Goal: Information Seeking & Learning: Learn about a topic

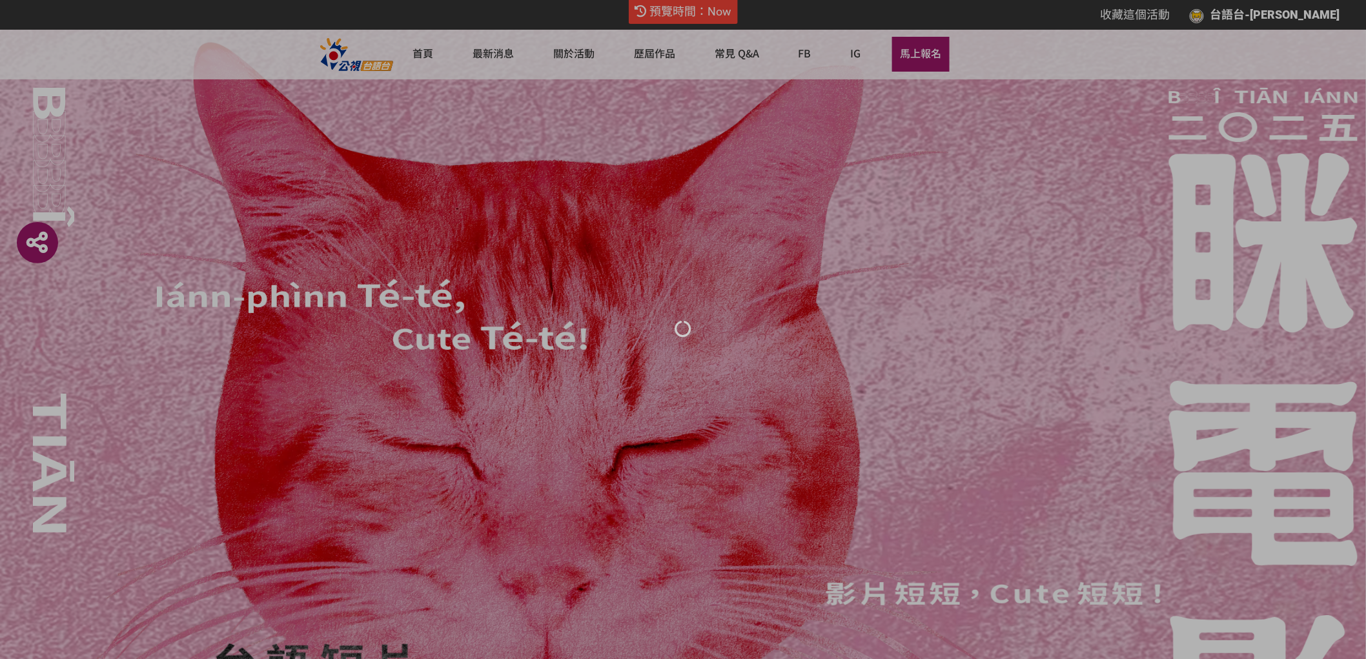
click at [489, 58] on div at bounding box center [683, 329] width 1366 height 659
click at [491, 53] on div at bounding box center [683, 329] width 1366 height 659
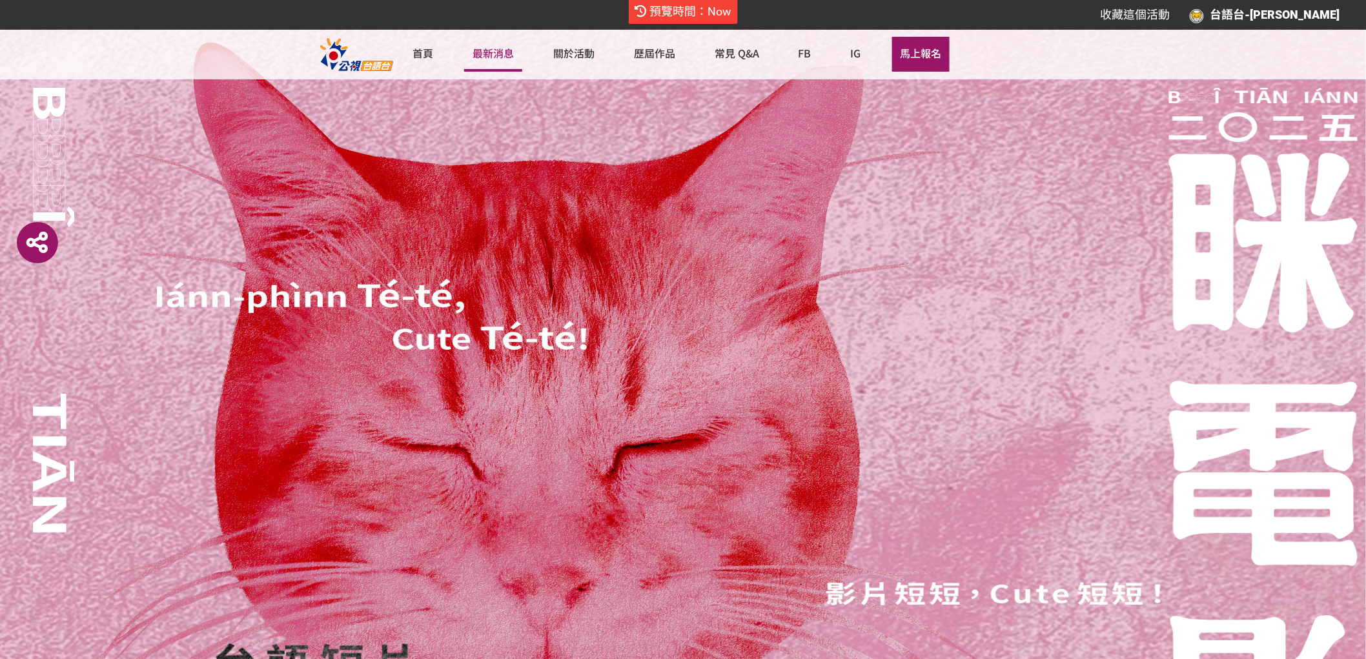
click at [498, 66] on link "最新消息" at bounding box center [493, 54] width 58 height 35
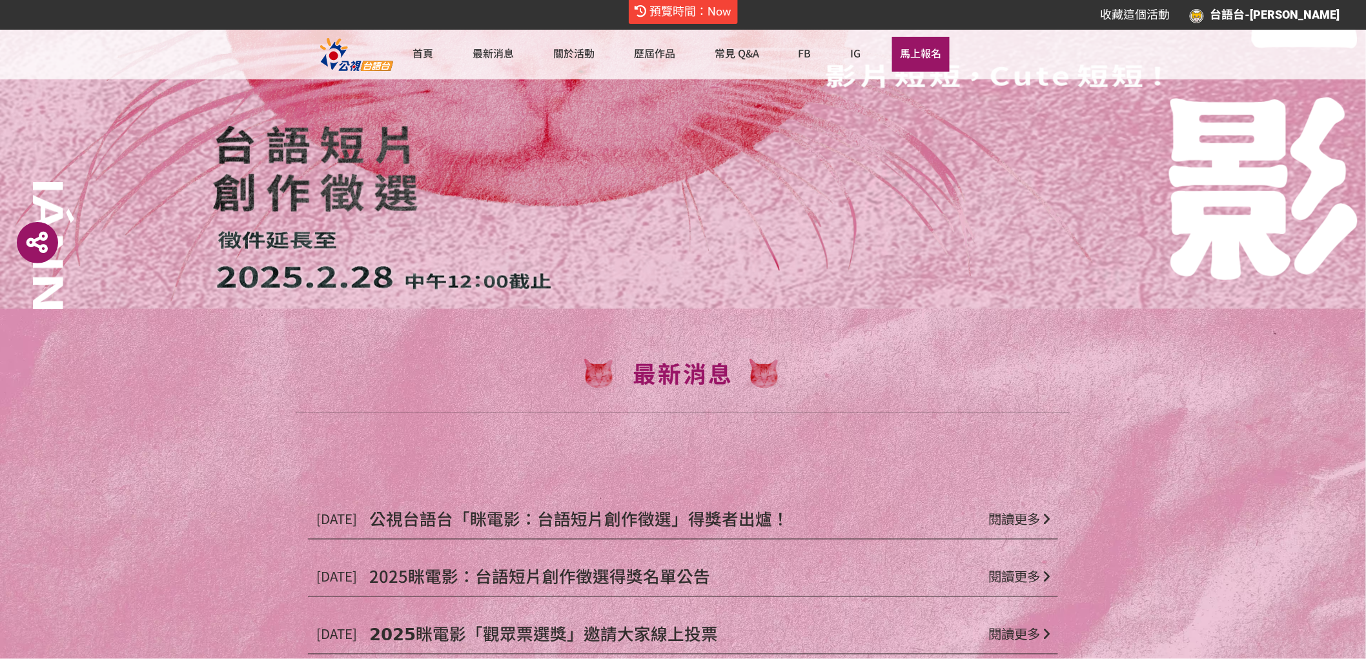
scroll to position [789, 0]
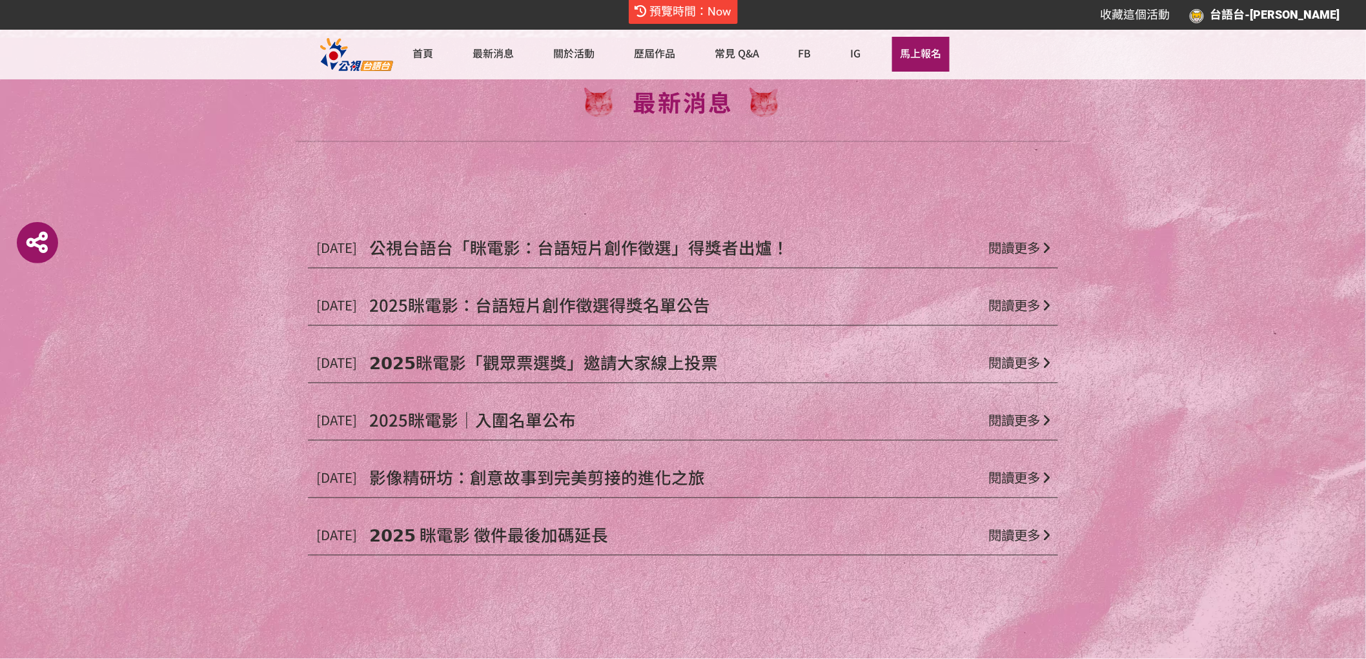
click at [564, 248] on span "公視台語台「眯電影：台語短片創作徵選」得獎者出爐！" at bounding box center [578, 248] width 419 height 24
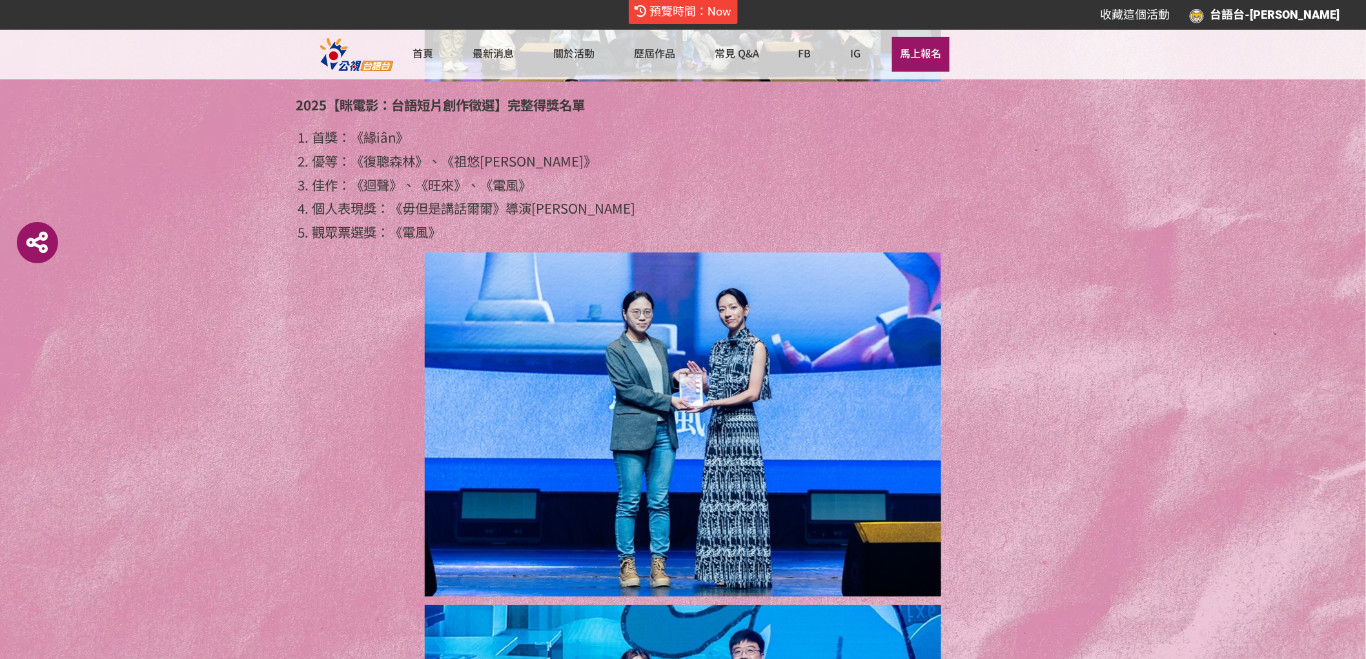
scroll to position [3154, 0]
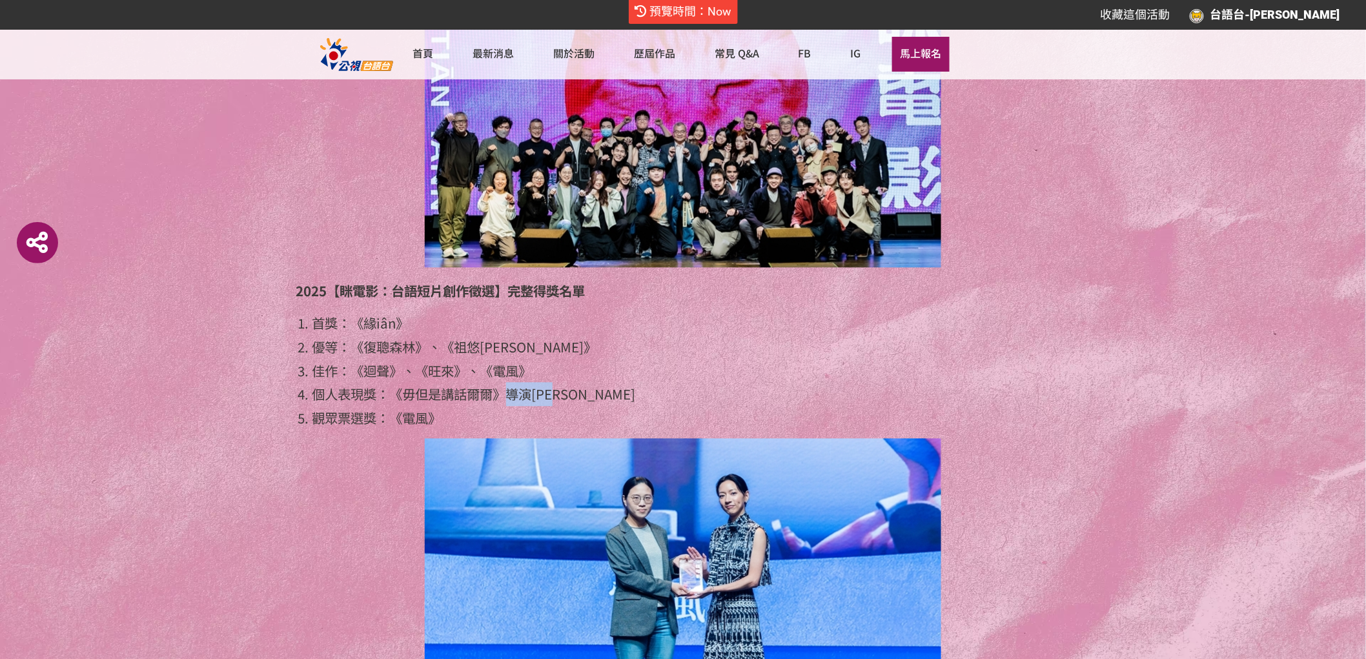
drag, startPoint x: 596, startPoint y: 347, endPoint x: 510, endPoint y: 348, distance: 86.5
click at [510, 382] on li "個人表現獎：《毋但是講話爾爾》導演[PERSON_NAME]" at bounding box center [691, 394] width 758 height 24
copy li "導演[PERSON_NAME]"
click at [820, 311] on li "首獎：《緣iân》" at bounding box center [691, 323] width 758 height 24
